Goal: Transaction & Acquisition: Purchase product/service

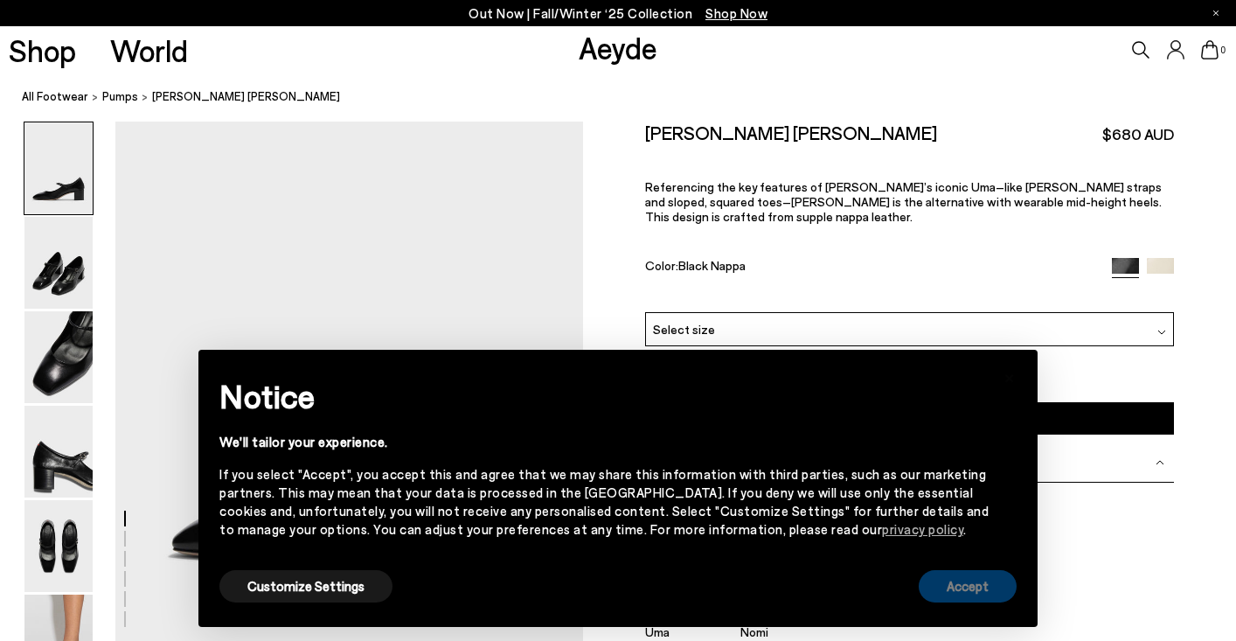
click at [925, 584] on button "Accept" at bounding box center [968, 586] width 98 height 32
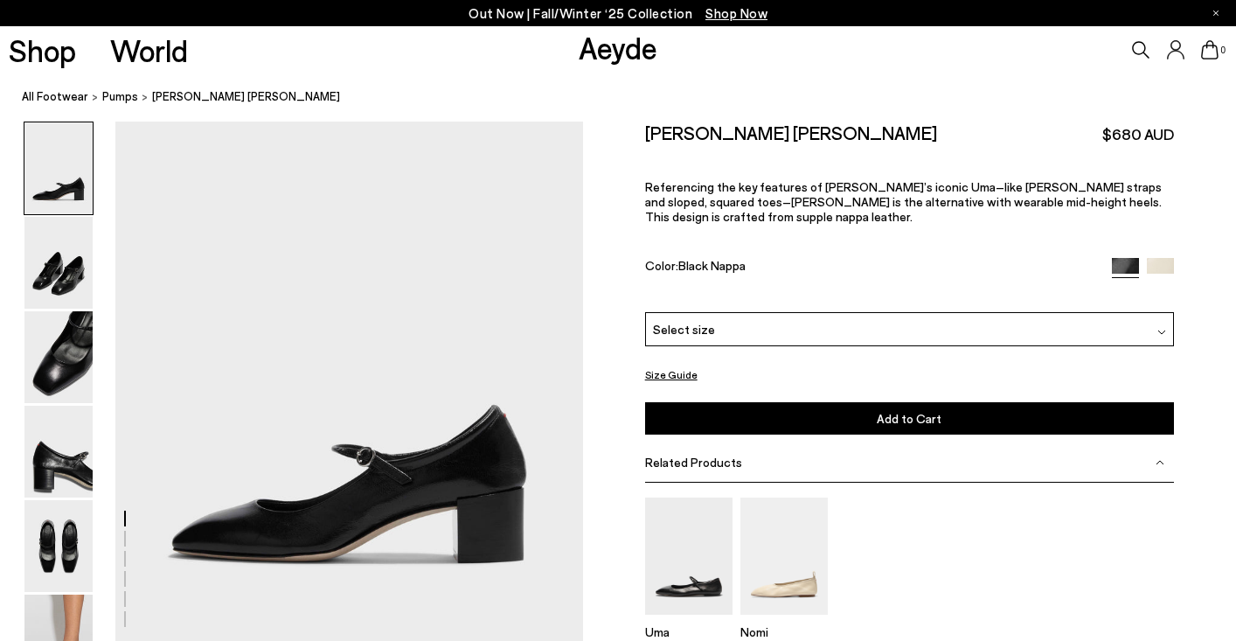
click at [834, 341] on div "Select size" at bounding box center [910, 329] width 530 height 34
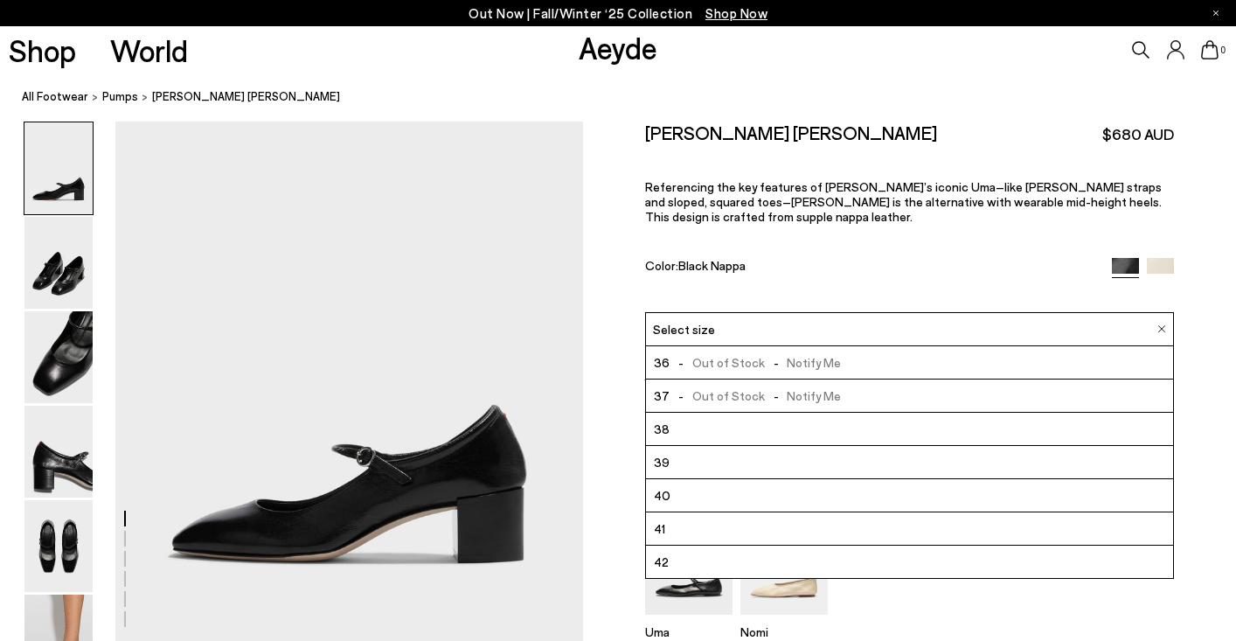
click at [848, 265] on div "Color: Black Nappa" at bounding box center [869, 268] width 449 height 20
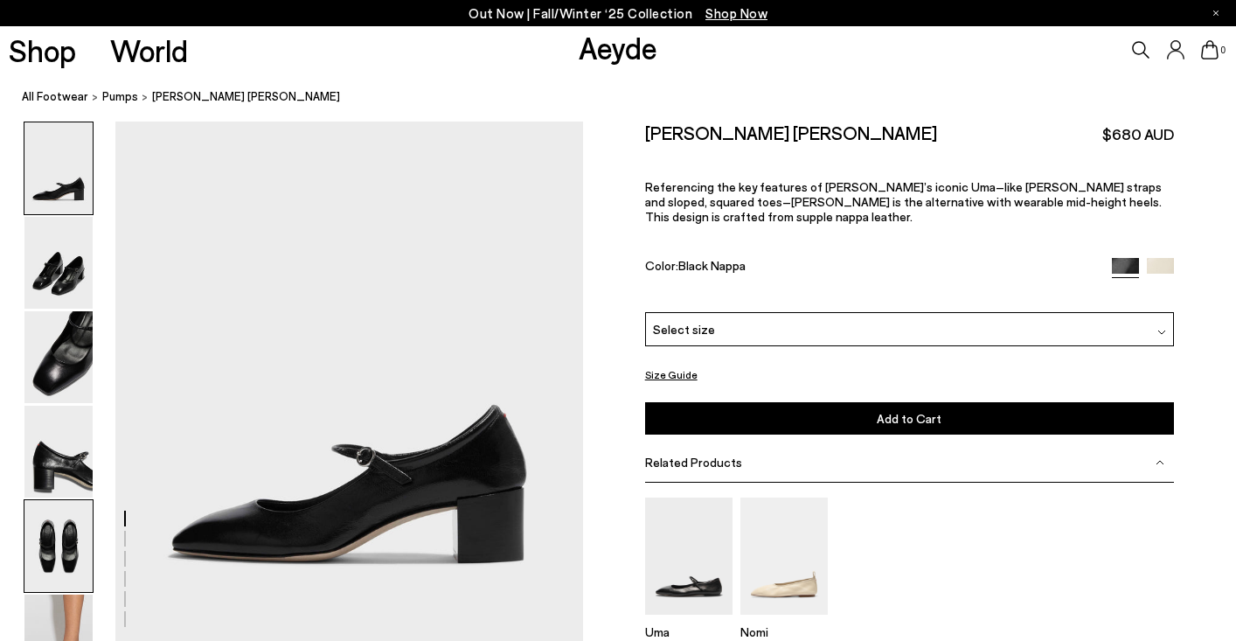
click at [76, 524] on img at bounding box center [58, 546] width 68 height 92
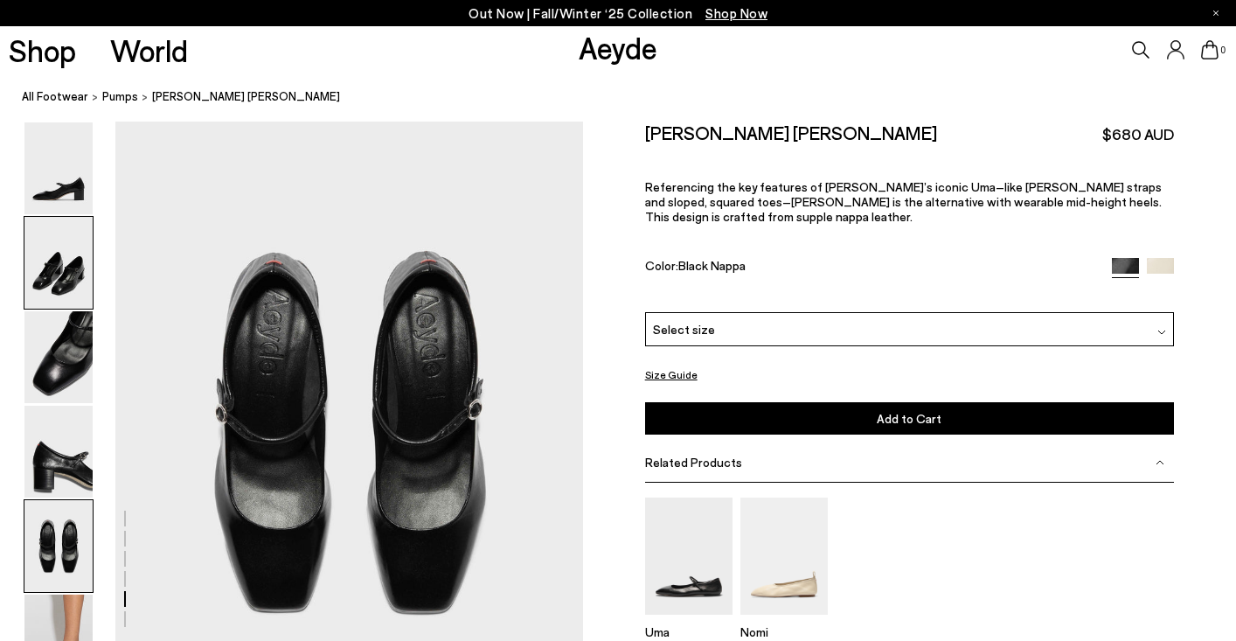
click at [82, 261] on img at bounding box center [58, 263] width 68 height 92
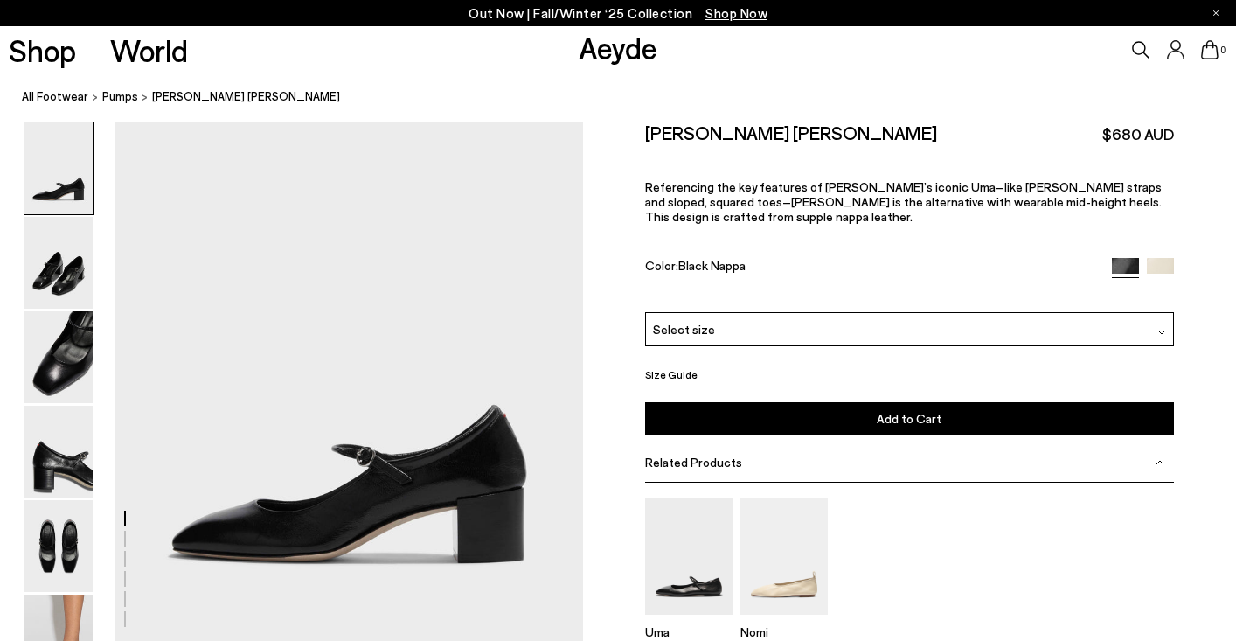
scroll to position [0, 0]
click at [121, 101] on span "pumps" at bounding box center [120, 96] width 36 height 14
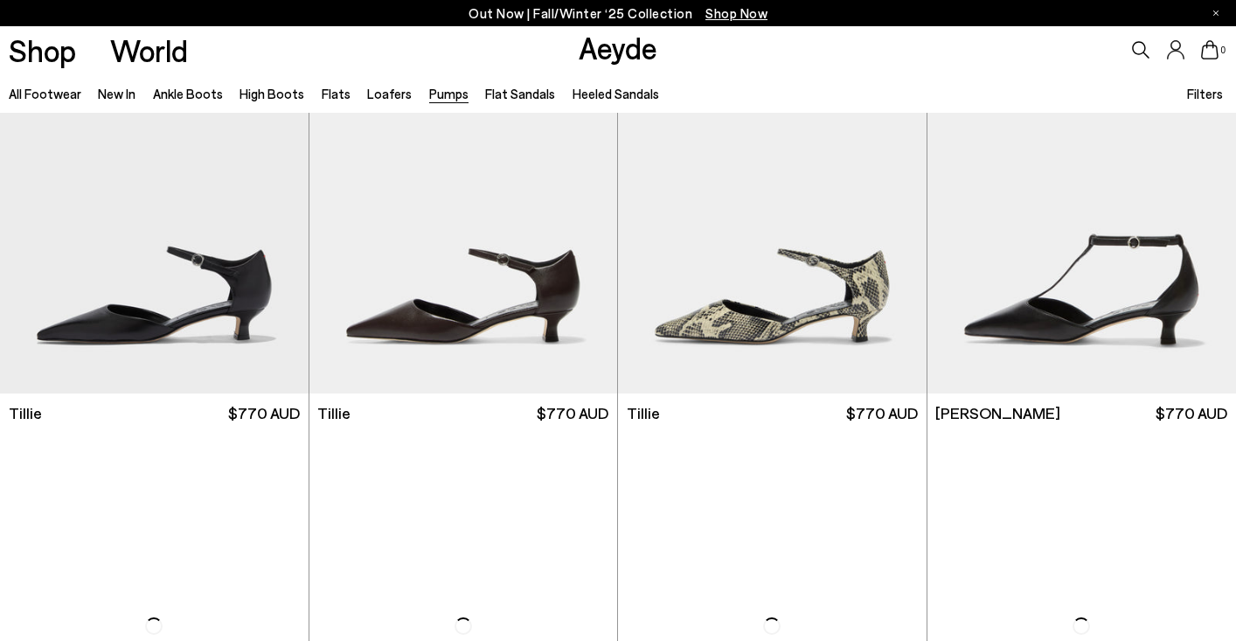
scroll to position [634, 0]
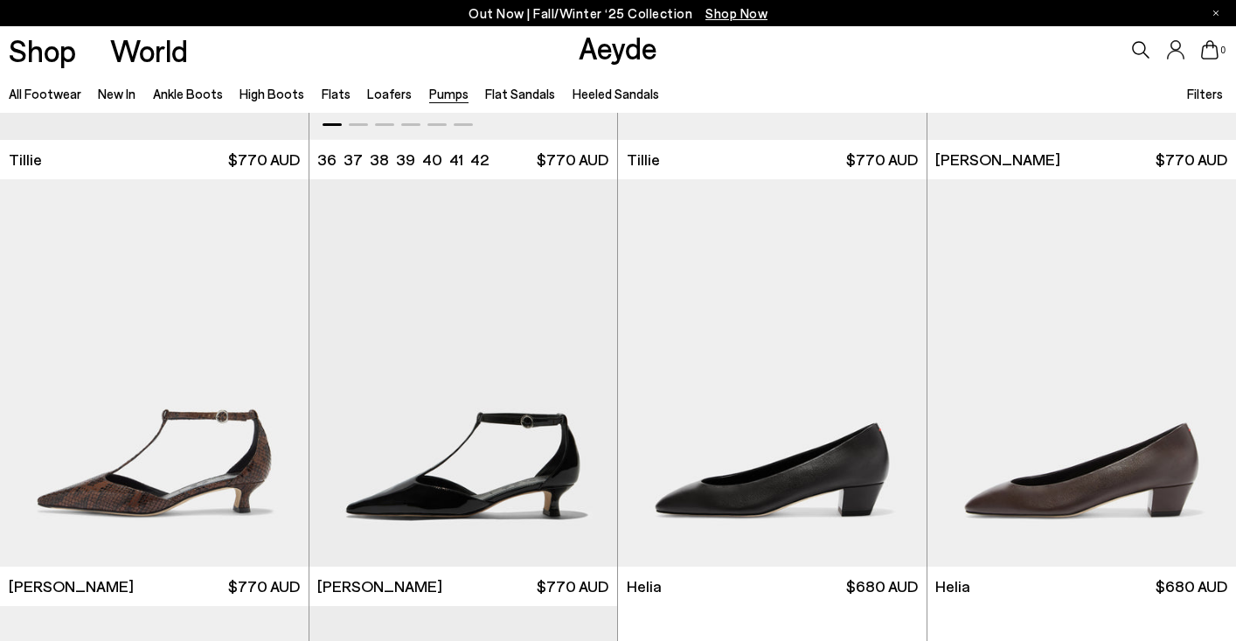
scroll to position [1044, 0]
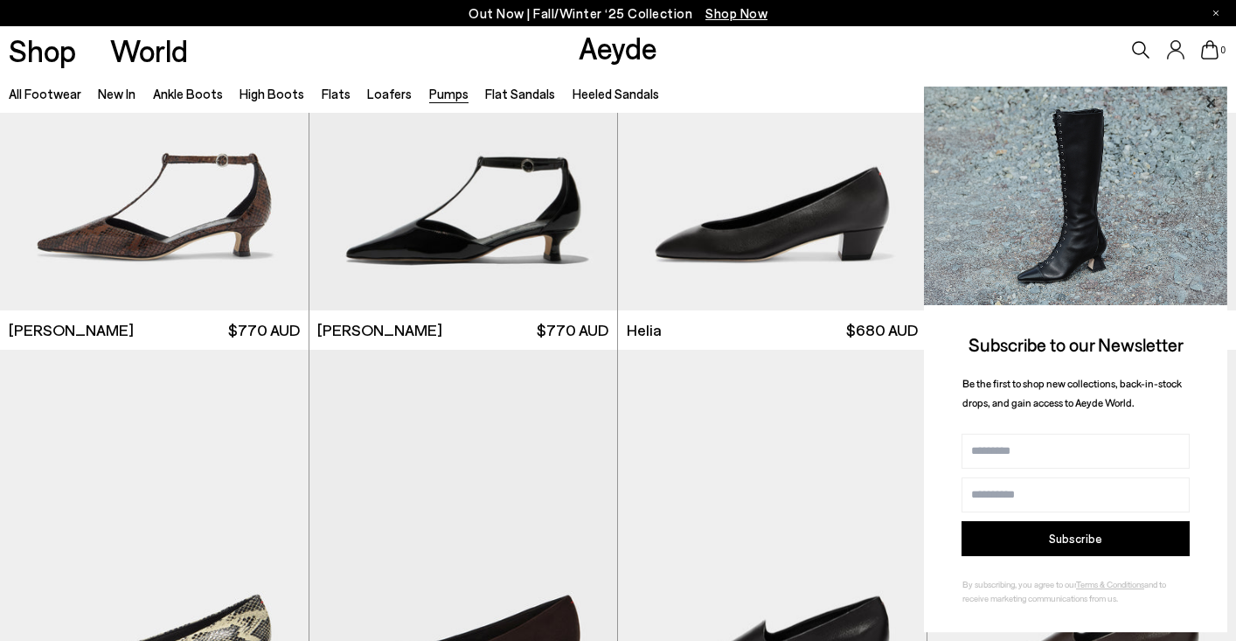
click at [1215, 101] on icon at bounding box center [1211, 102] width 9 height 9
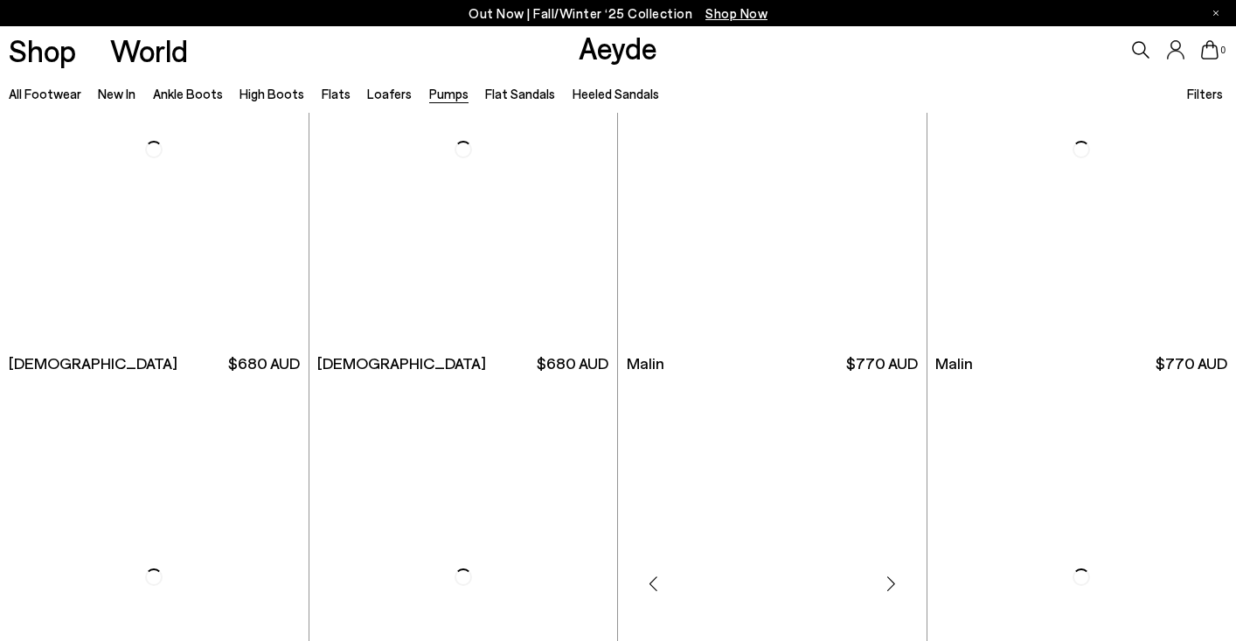
scroll to position [3063, 0]
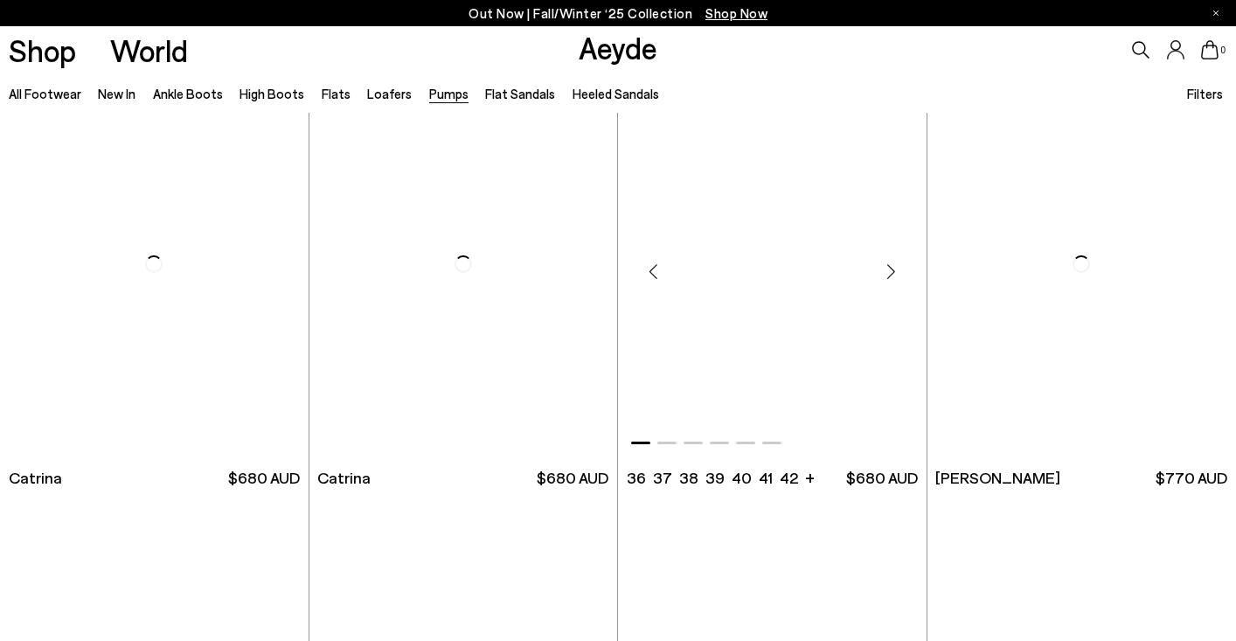
scroll to position [5651, 0]
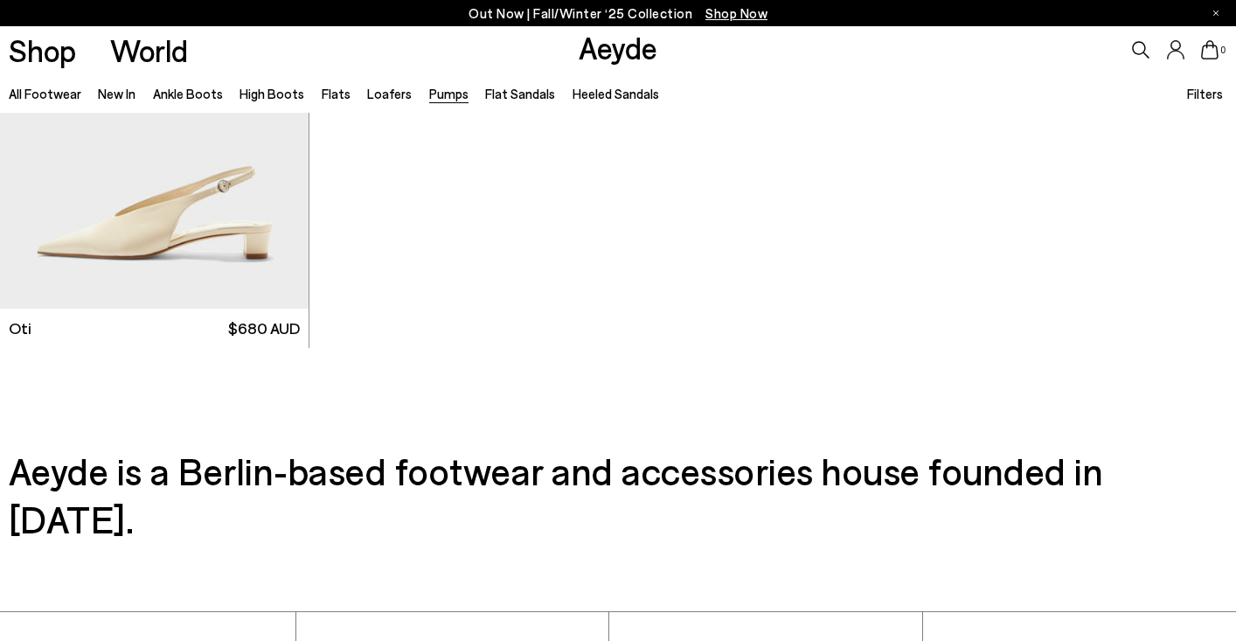
scroll to position [7949, 0]
